Goal: Task Accomplishment & Management: Manage account settings

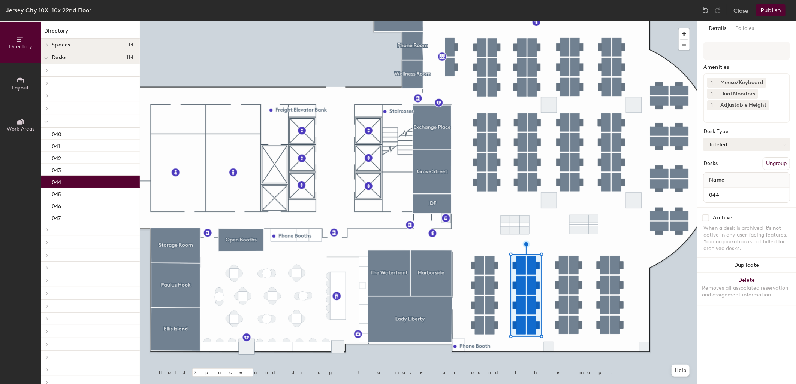
click at [736, 143] on button "Hoteled" at bounding box center [746, 144] width 87 height 13
click at [726, 169] on div "Assigned" at bounding box center [741, 167] width 75 height 11
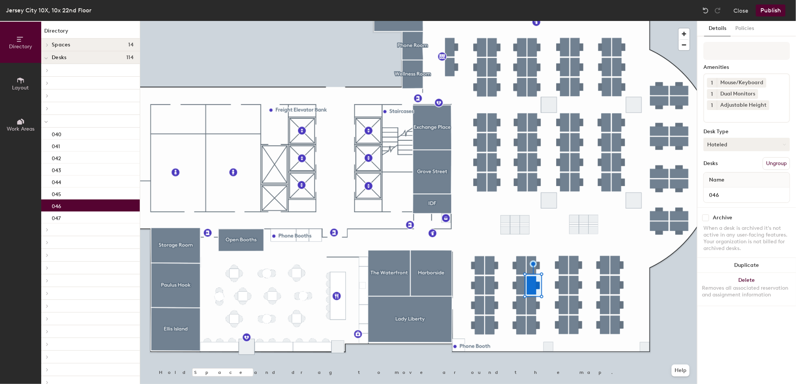
click at [748, 145] on button "Hoteled" at bounding box center [746, 144] width 87 height 13
click at [737, 167] on div "Assigned" at bounding box center [741, 167] width 75 height 11
click at [772, 10] on button "Publish" at bounding box center [771, 10] width 30 height 12
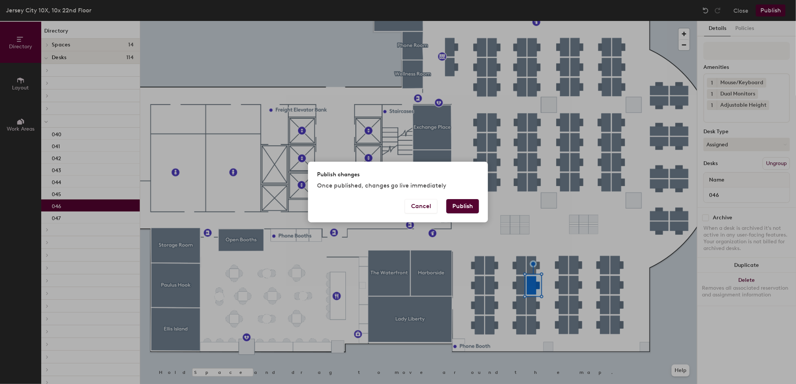
click at [463, 205] on button "Publish" at bounding box center [462, 206] width 33 height 14
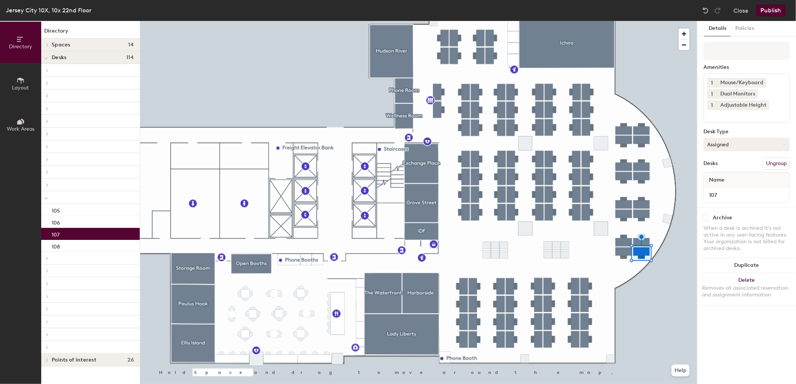
click at [724, 142] on button "Assigned" at bounding box center [746, 144] width 87 height 13
click at [731, 185] on div "Hoteled" at bounding box center [741, 190] width 75 height 11
click at [739, 147] on button "Hoteled" at bounding box center [746, 144] width 87 height 13
click at [764, 8] on button "Publish" at bounding box center [771, 10] width 30 height 12
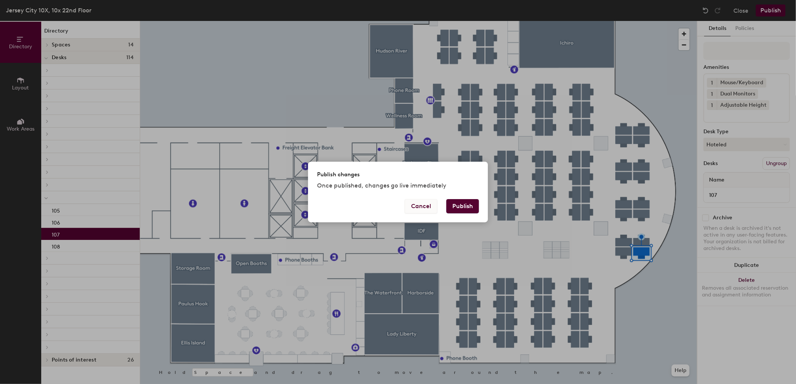
click at [431, 206] on button "Cancel" at bounding box center [421, 206] width 33 height 14
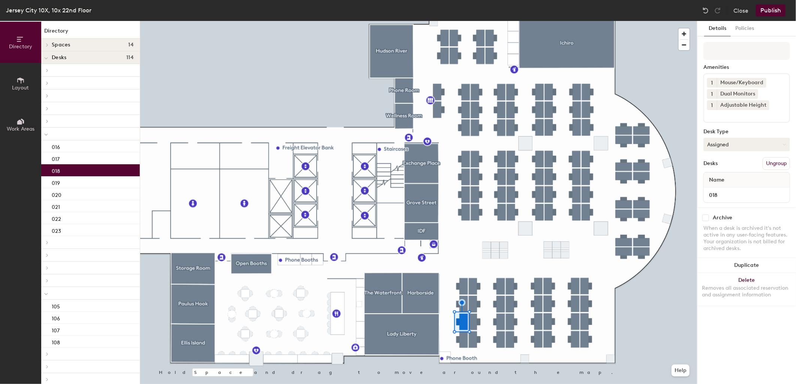
click at [760, 141] on button "Assigned" at bounding box center [746, 144] width 87 height 13
click at [727, 189] on div "Hoteled" at bounding box center [741, 190] width 75 height 11
click at [641, 21] on div at bounding box center [418, 21] width 557 height 0
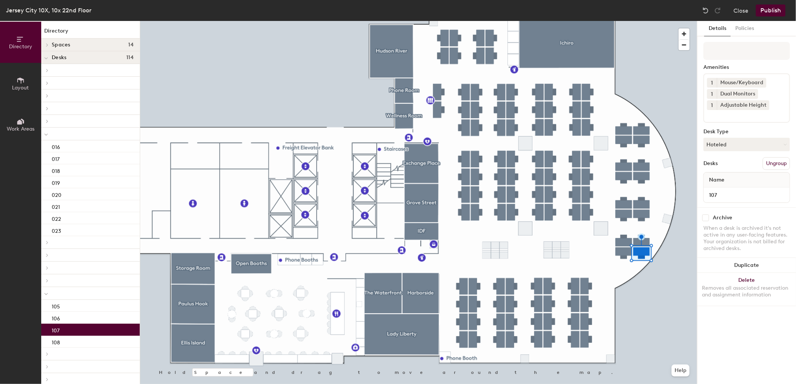
click at [765, 6] on button "Publish" at bounding box center [771, 10] width 30 height 12
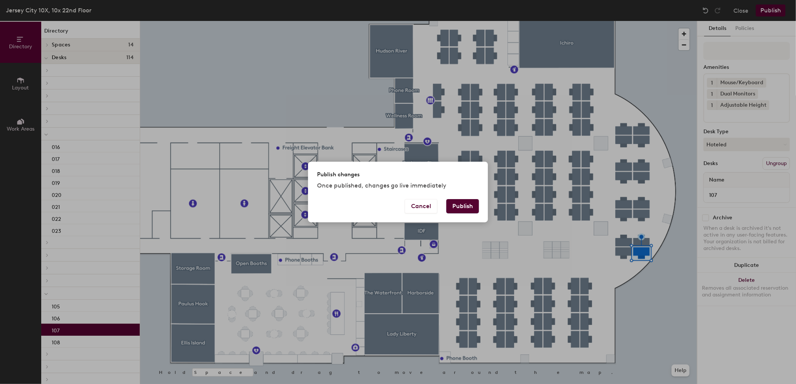
click at [464, 197] on div "Publish changes Once published, changes go live immediately" at bounding box center [398, 180] width 180 height 37
click at [466, 208] on button "Publish" at bounding box center [462, 206] width 33 height 14
